Goal: Information Seeking & Learning: Find specific page/section

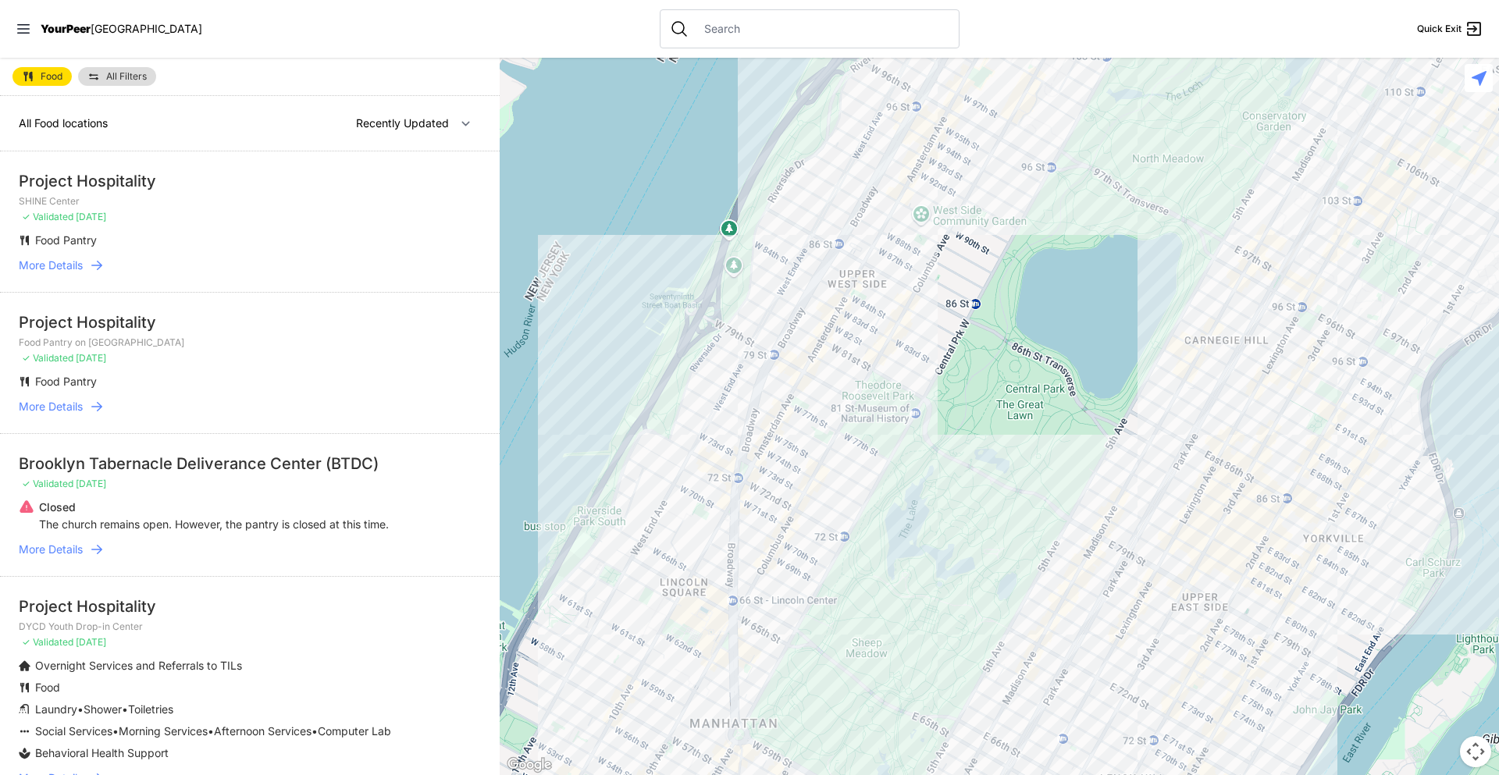
click at [101, 70] on link "All Filters" at bounding box center [117, 76] width 78 height 19
click at [112, 77] on span "All Filters" at bounding box center [126, 76] width 41 height 9
click at [111, 69] on link "All Filters" at bounding box center [117, 76] width 78 height 19
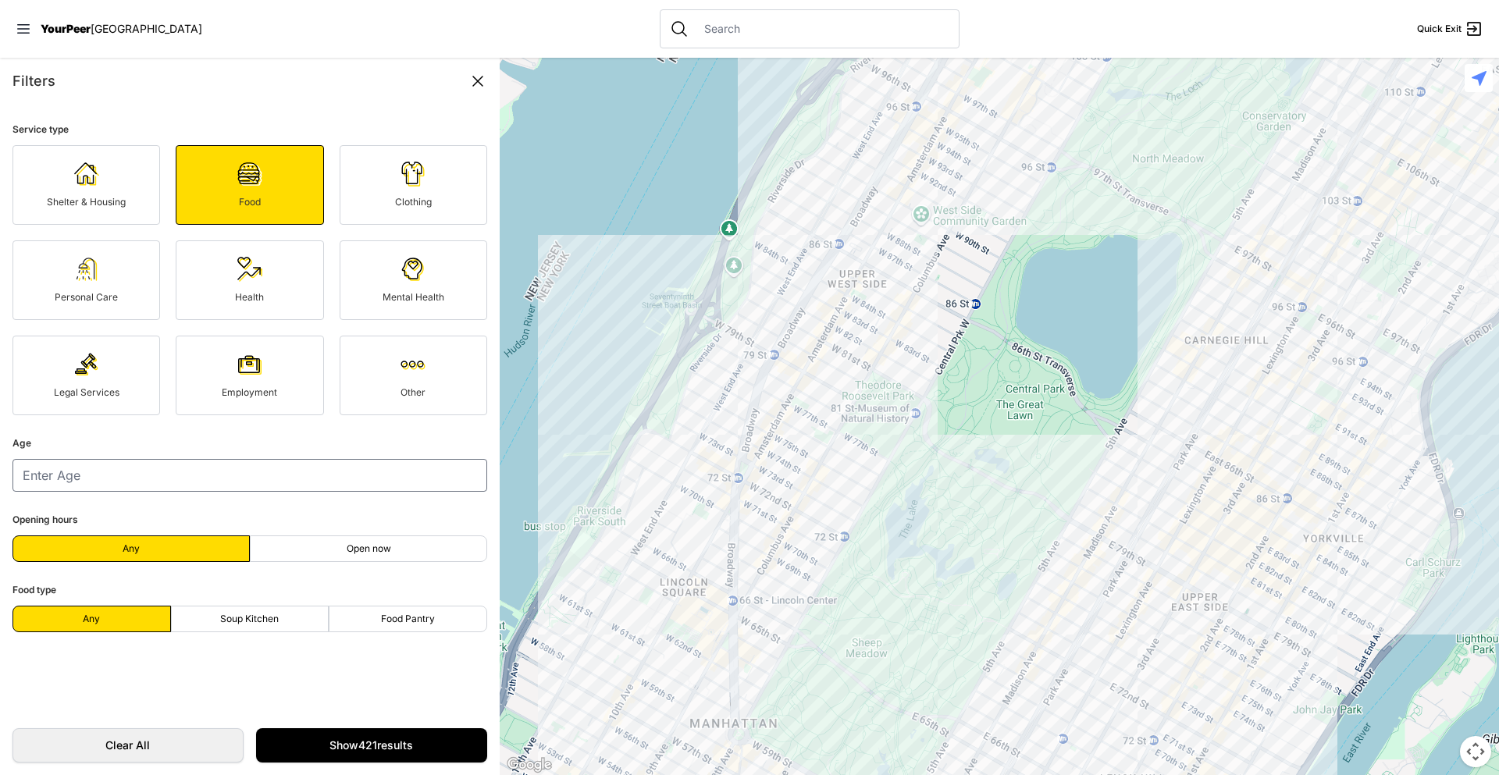
click at [273, 630] on label "Soup Kitchen" at bounding box center [250, 619] width 158 height 27
click at [250, 620] on input "Soup Kitchen" at bounding box center [249, 619] width 1 height 1
radio input "true"
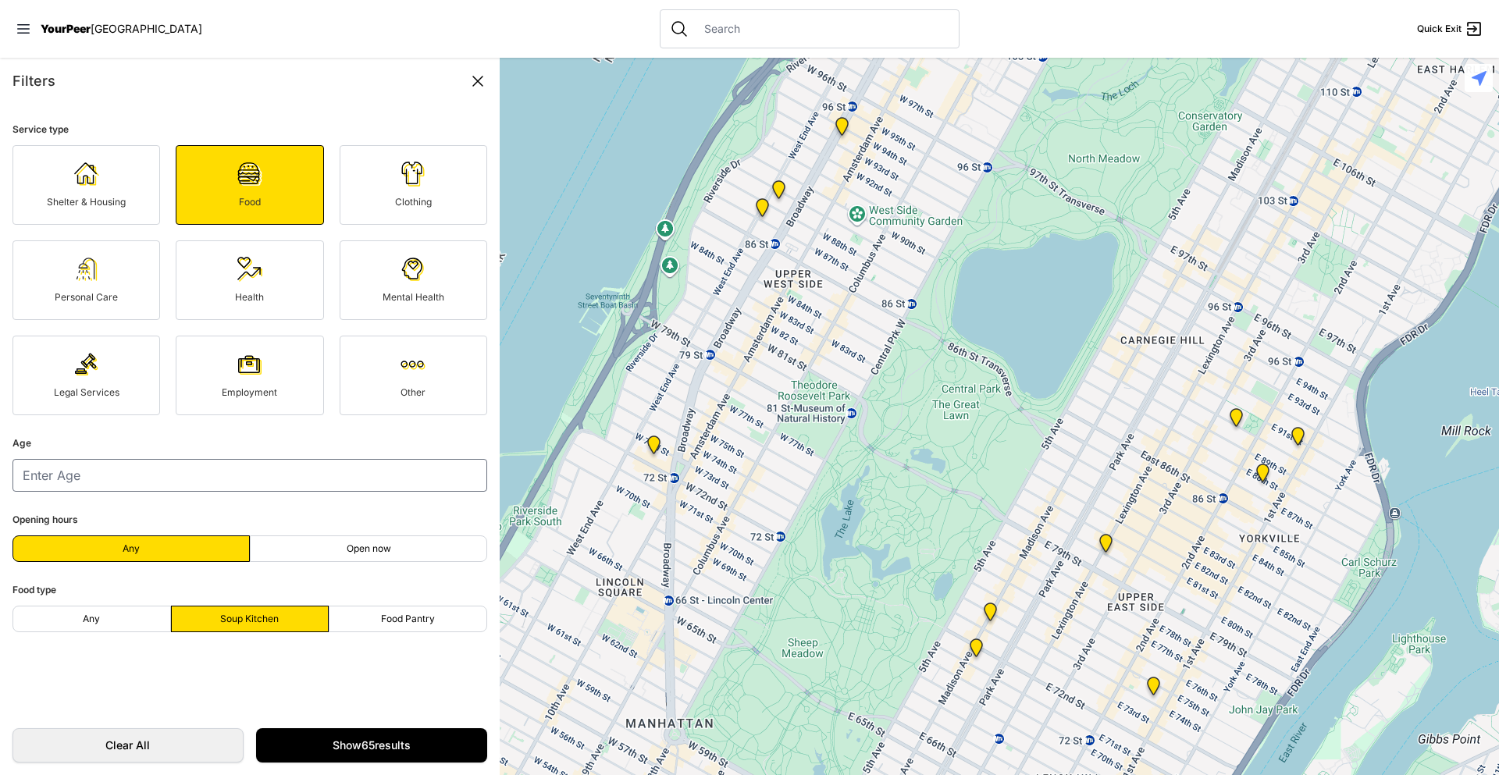
select select "nearby"
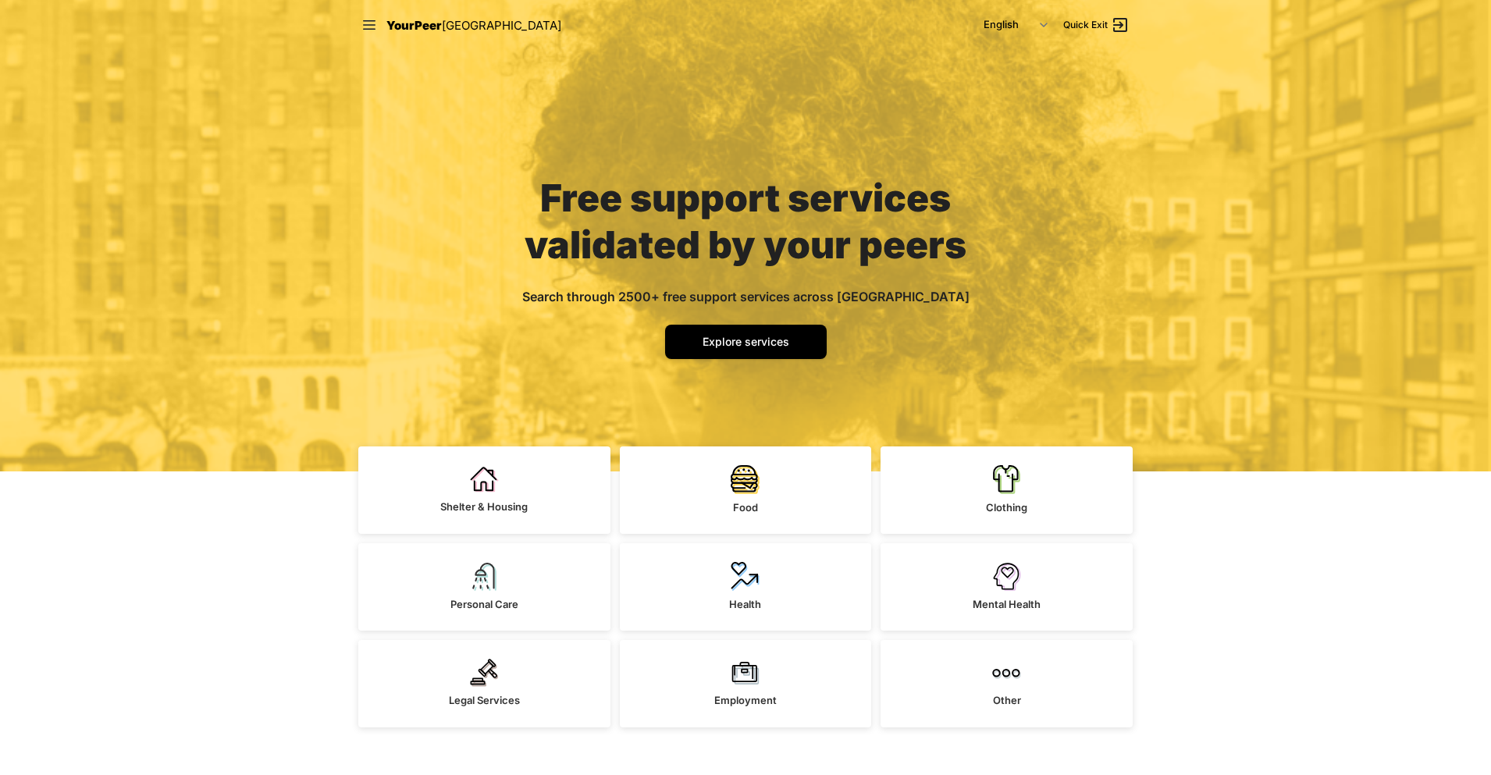
click at [365, 24] on icon at bounding box center [369, 25] width 16 height 16
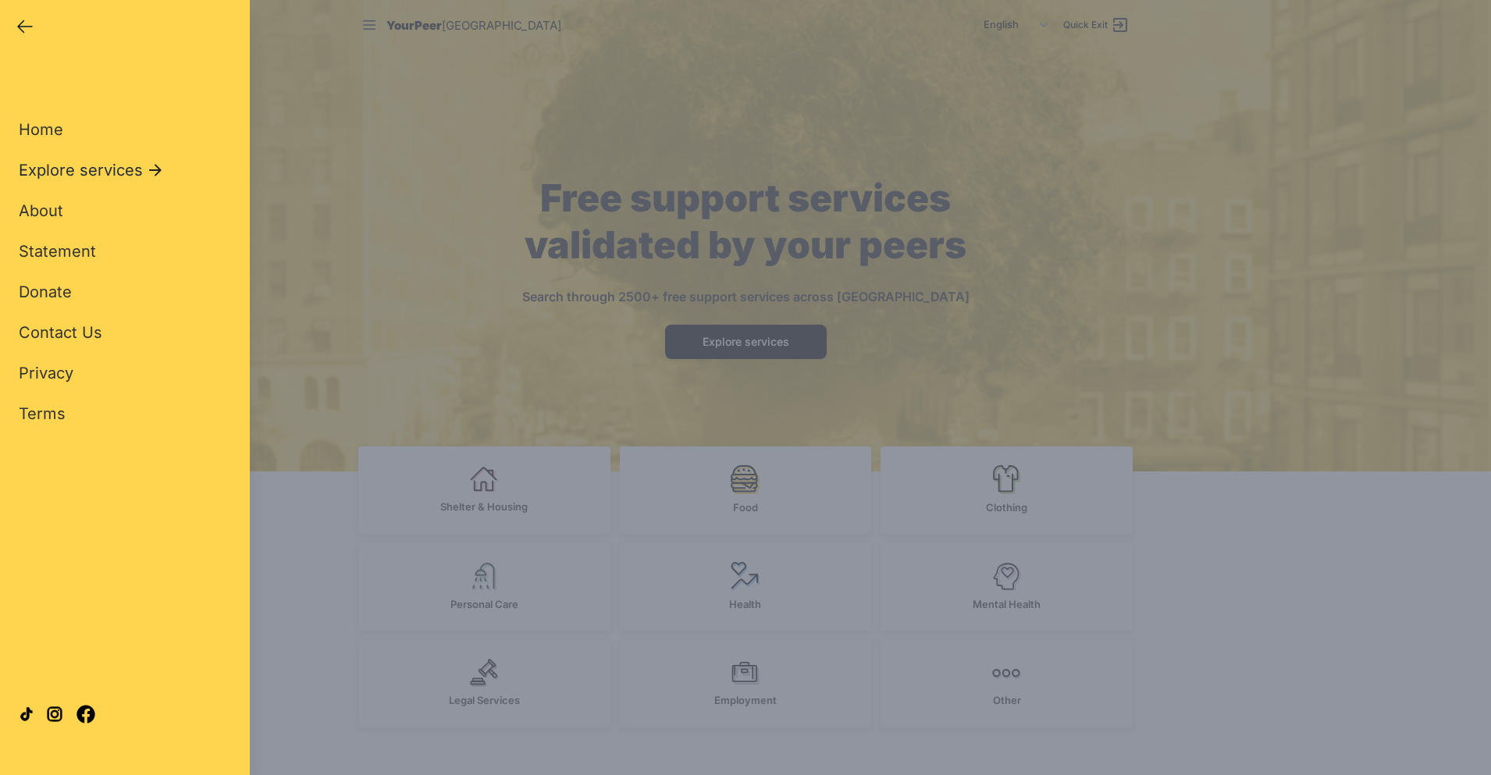
click at [52, 169] on span "Explore services" at bounding box center [81, 170] width 124 height 22
click at [48, 126] on span "All Services" at bounding box center [63, 129] width 88 height 19
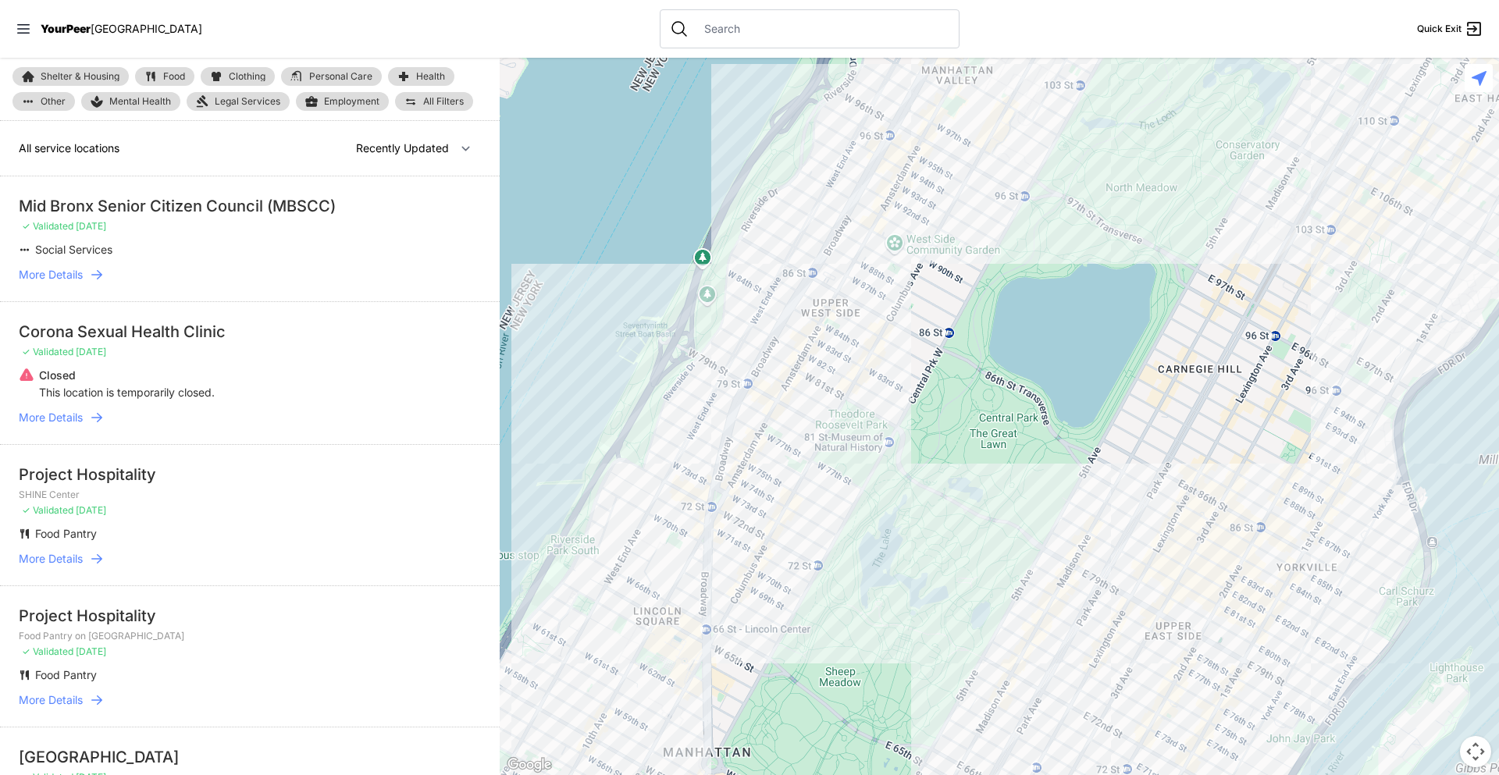
select select "nearby"
